Goal: Information Seeking & Learning: Learn about a topic

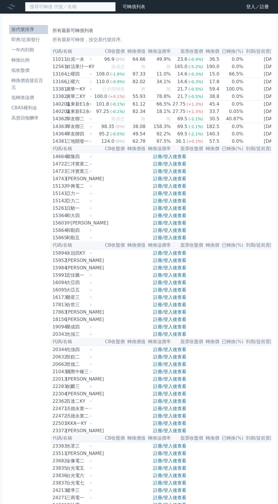
click at [62, 8] on input at bounding box center [70, 7] width 91 height 10
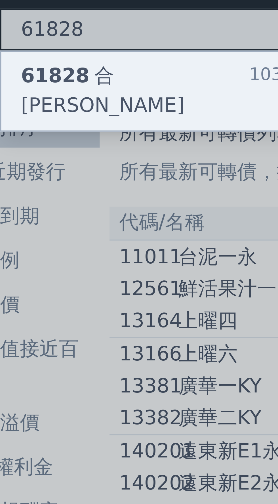
type input "61828"
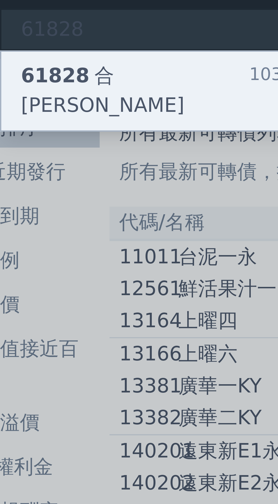
click at [64, 15] on div "61828 合晶八 103.8 +0.80%" at bounding box center [70, 21] width 90 height 18
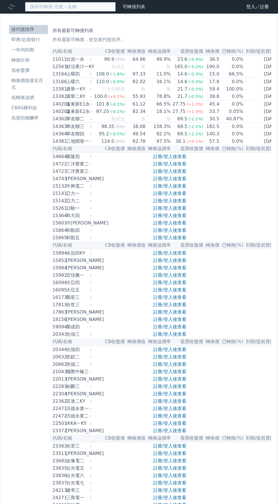
click at [56, 5] on input at bounding box center [70, 7] width 91 height 10
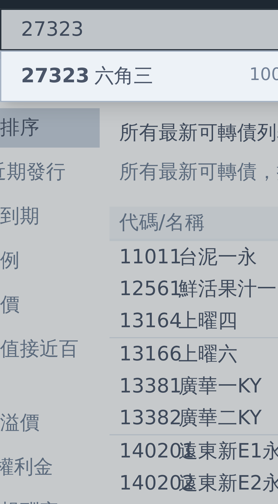
type input "27323"
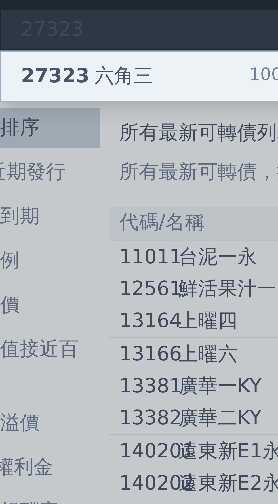
click at [60, 18] on div "27323 六角三 100.2 +0.00%" at bounding box center [70, 17] width 90 height 11
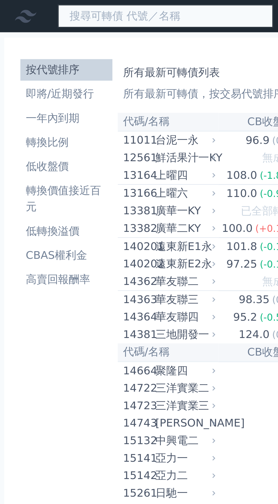
click at [52, 9] on input at bounding box center [70, 7] width 91 height 10
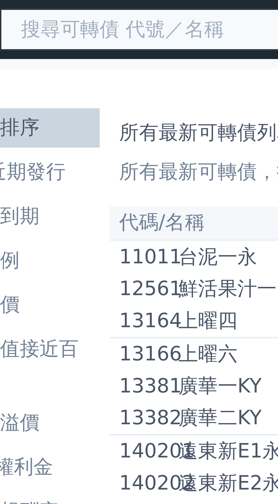
click at [52, 7] on input at bounding box center [70, 7] width 91 height 10
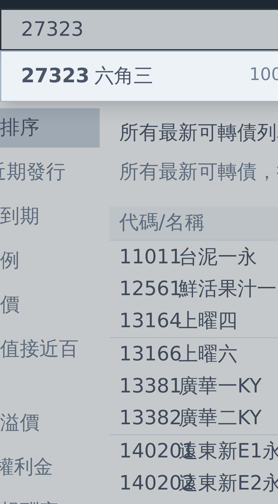
type input "27323"
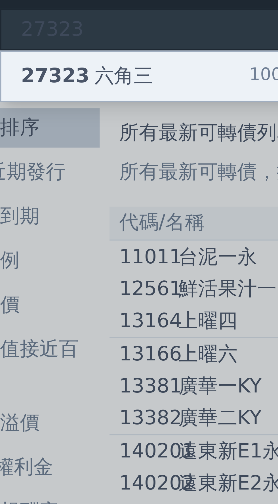
click at [66, 17] on div "27323 六角三 100.2 +0.00%" at bounding box center [70, 17] width 90 height 11
